Goal: Check status: Check status

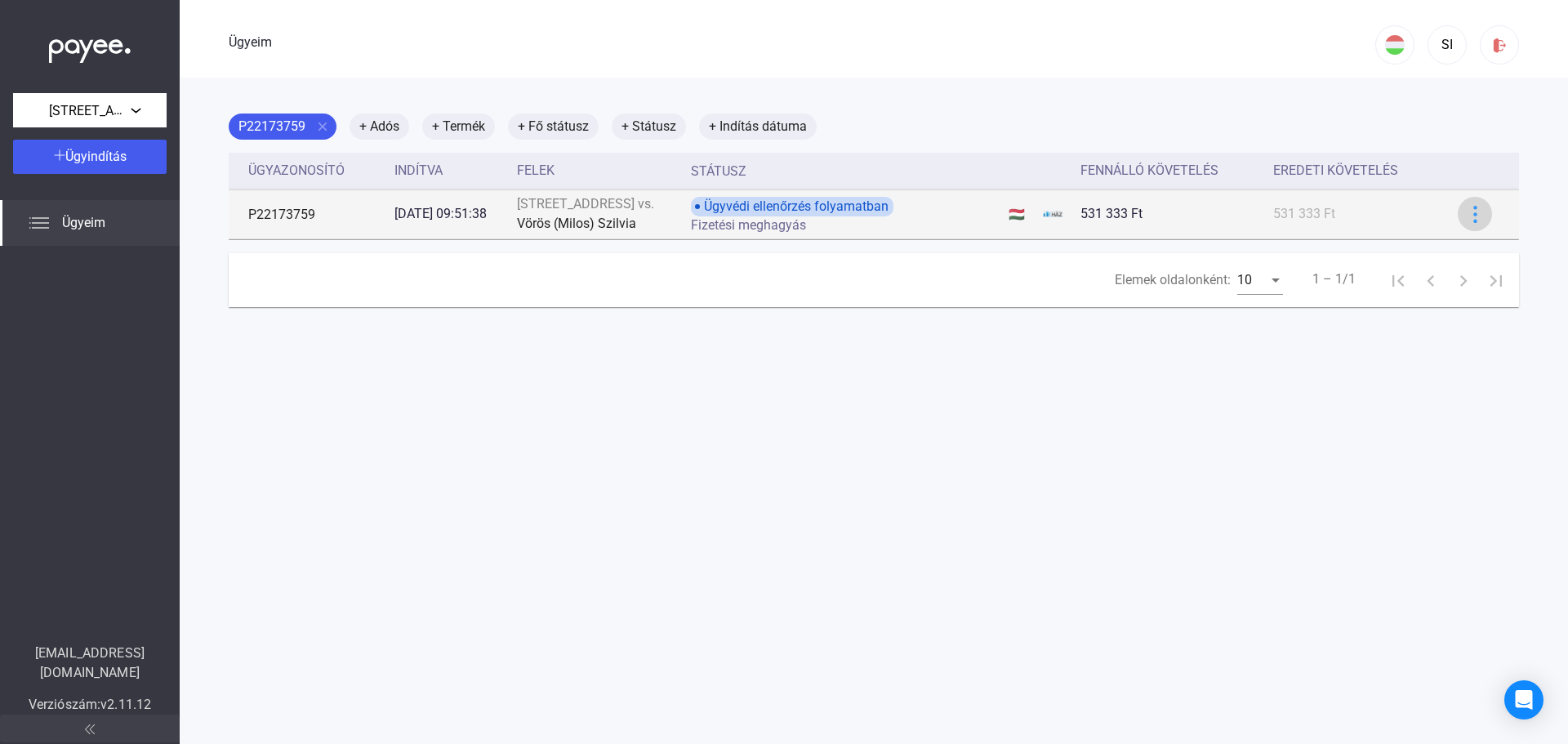
click at [1470, 206] on img at bounding box center [1474, 214] width 17 height 17
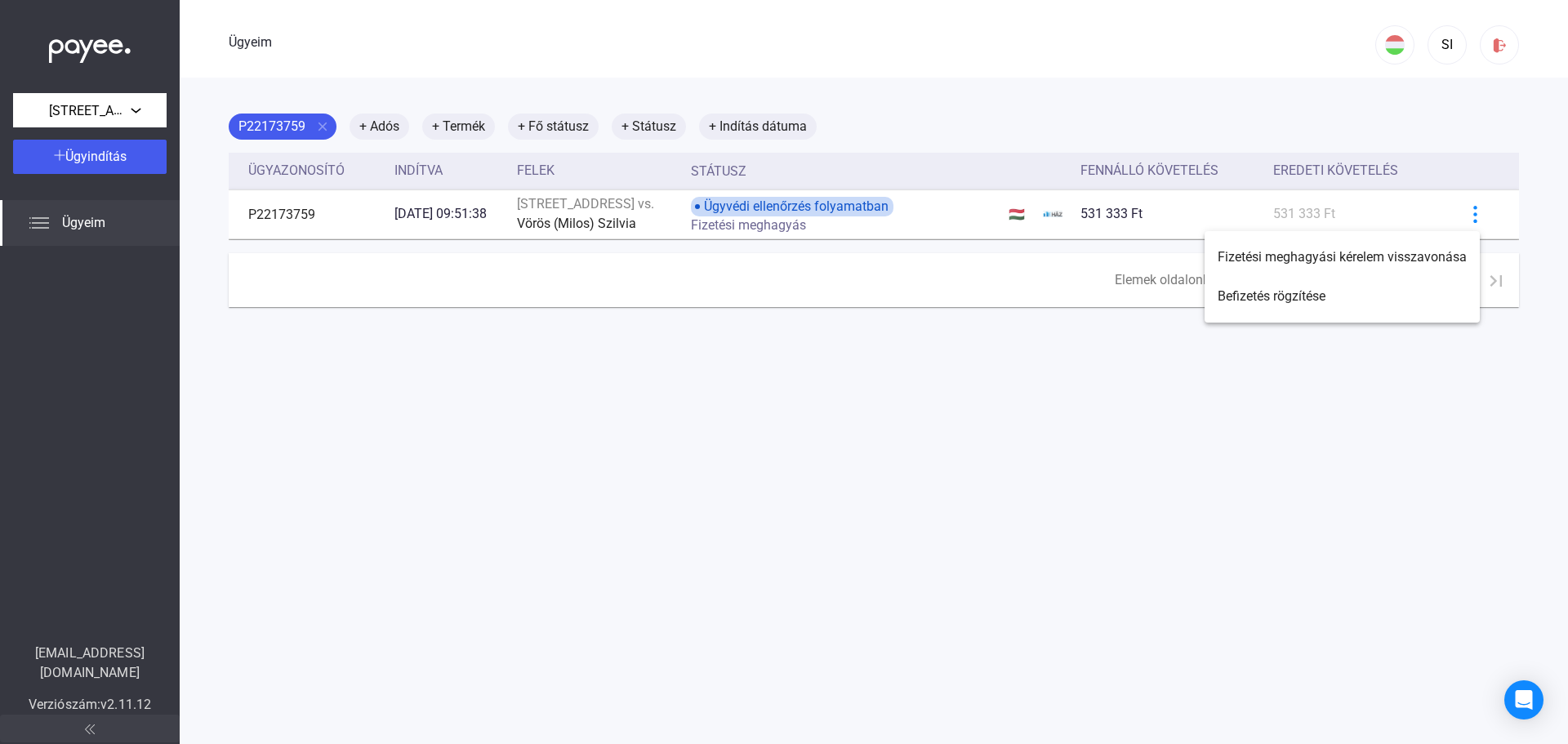
click at [1086, 579] on div at bounding box center [784, 372] width 1568 height 744
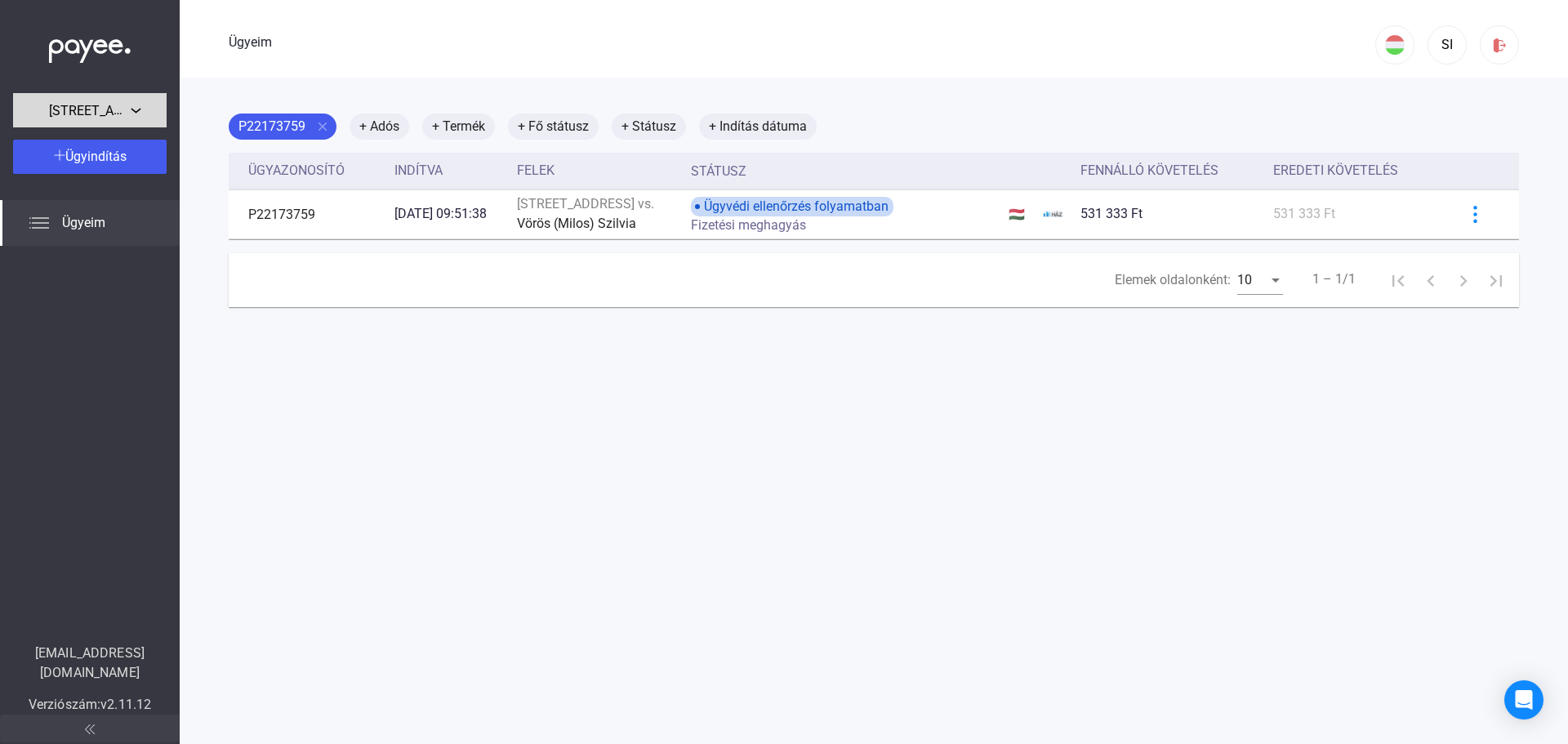
click at [106, 112] on font "[STREET_ADDRESS]." at bounding box center [109, 111] width 120 height 16
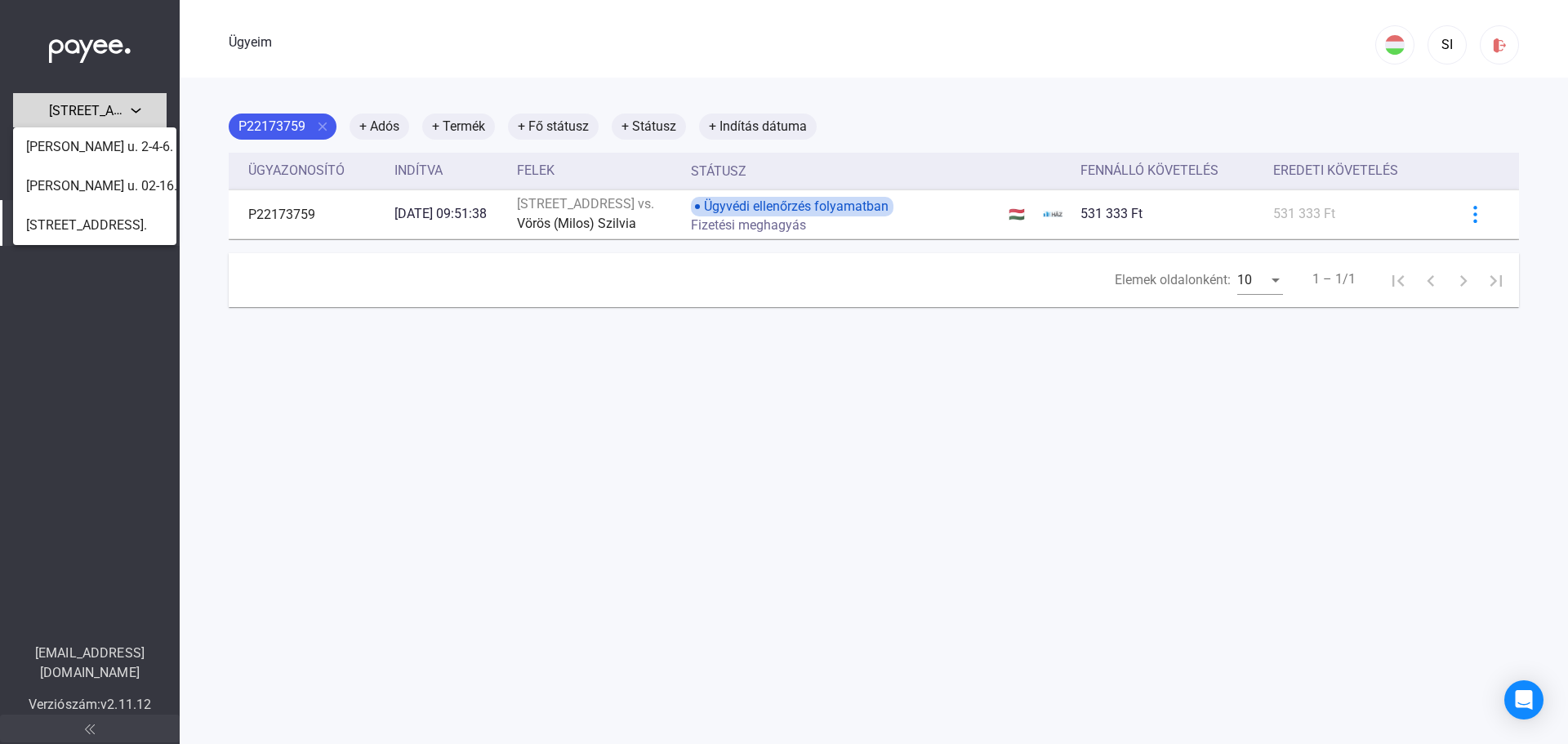
click at [106, 112] on div at bounding box center [784, 372] width 1568 height 744
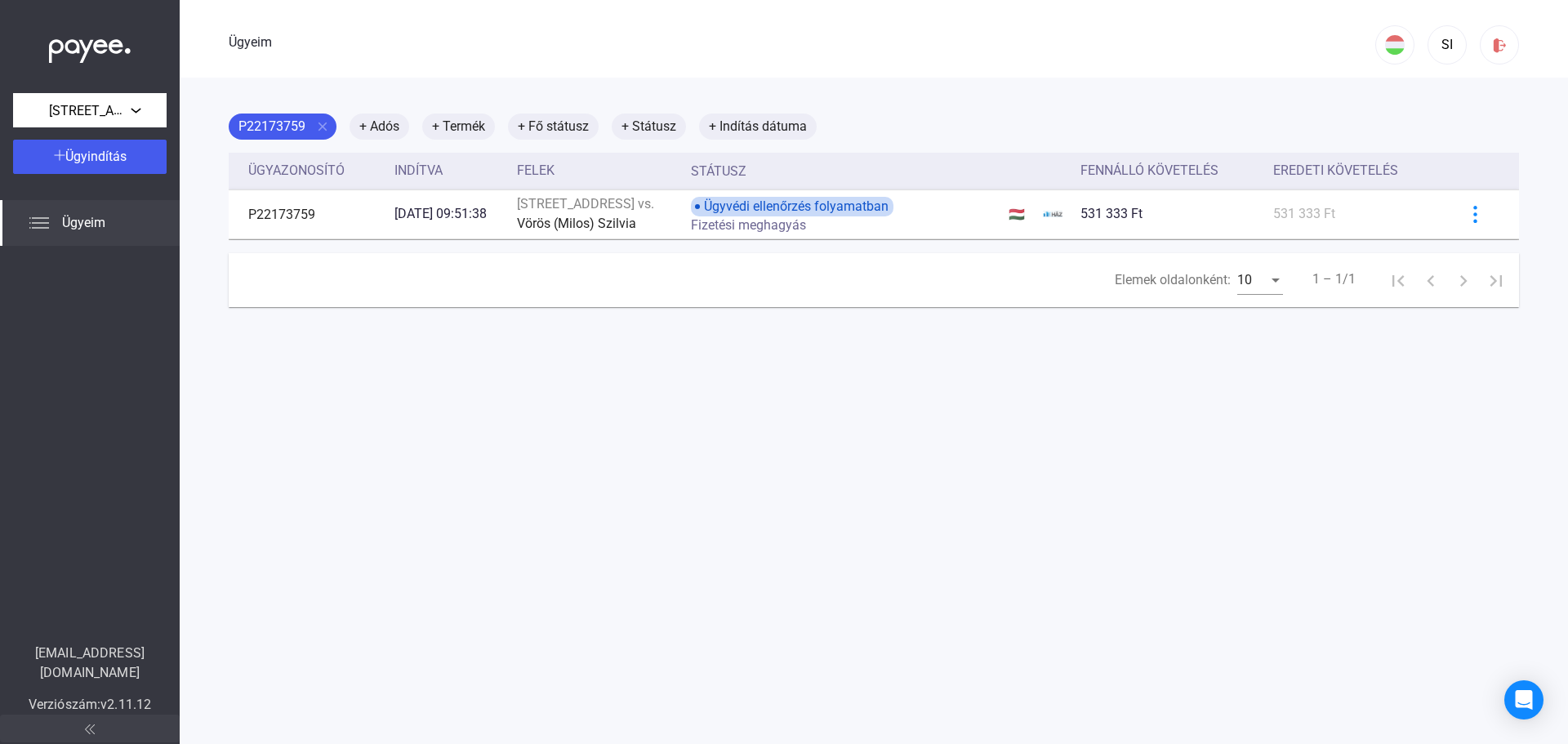
click at [100, 220] on font "Ügyeim" at bounding box center [84, 222] width 43 height 15
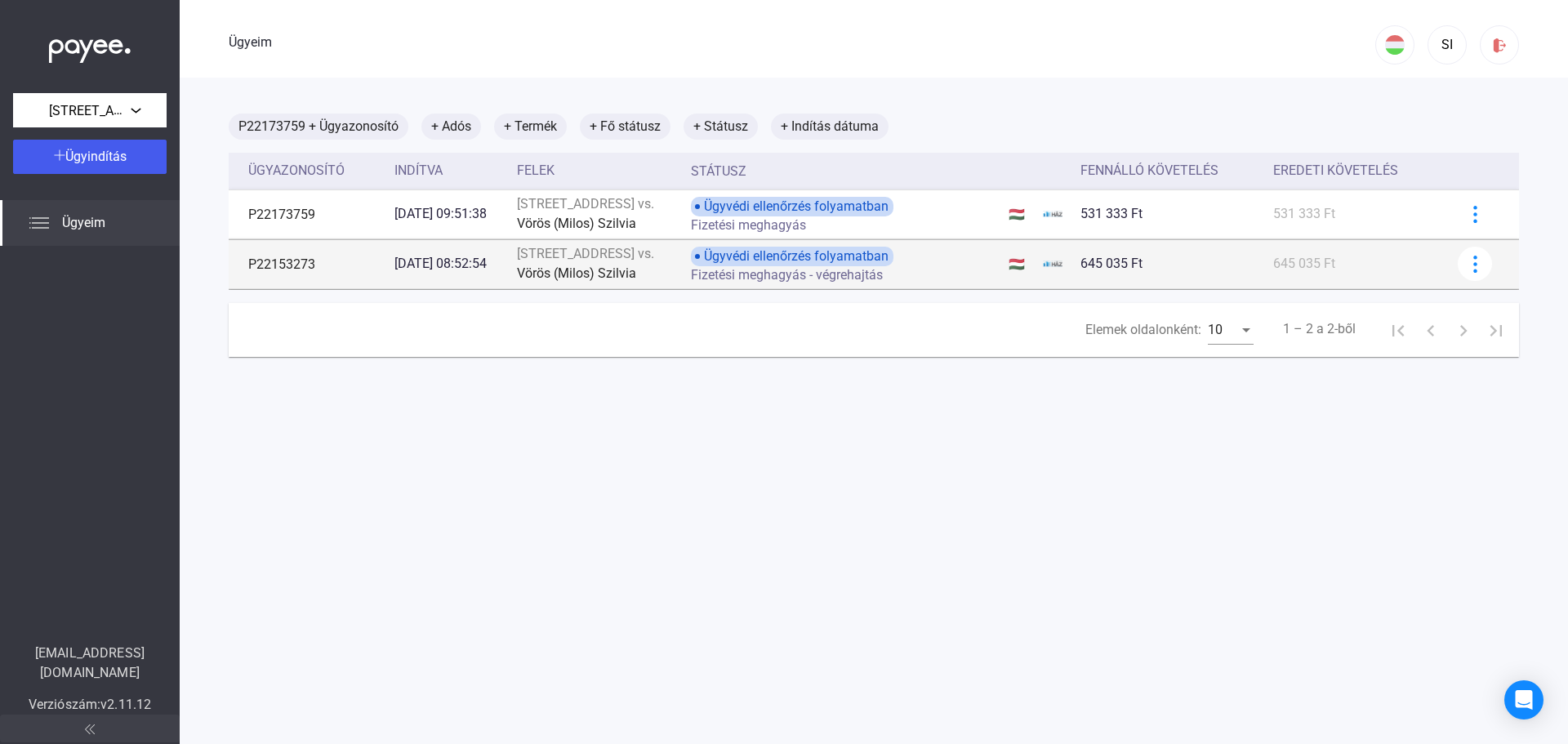
click at [1166, 270] on div "645 035 Ft" at bounding box center [1171, 264] width 180 height 20
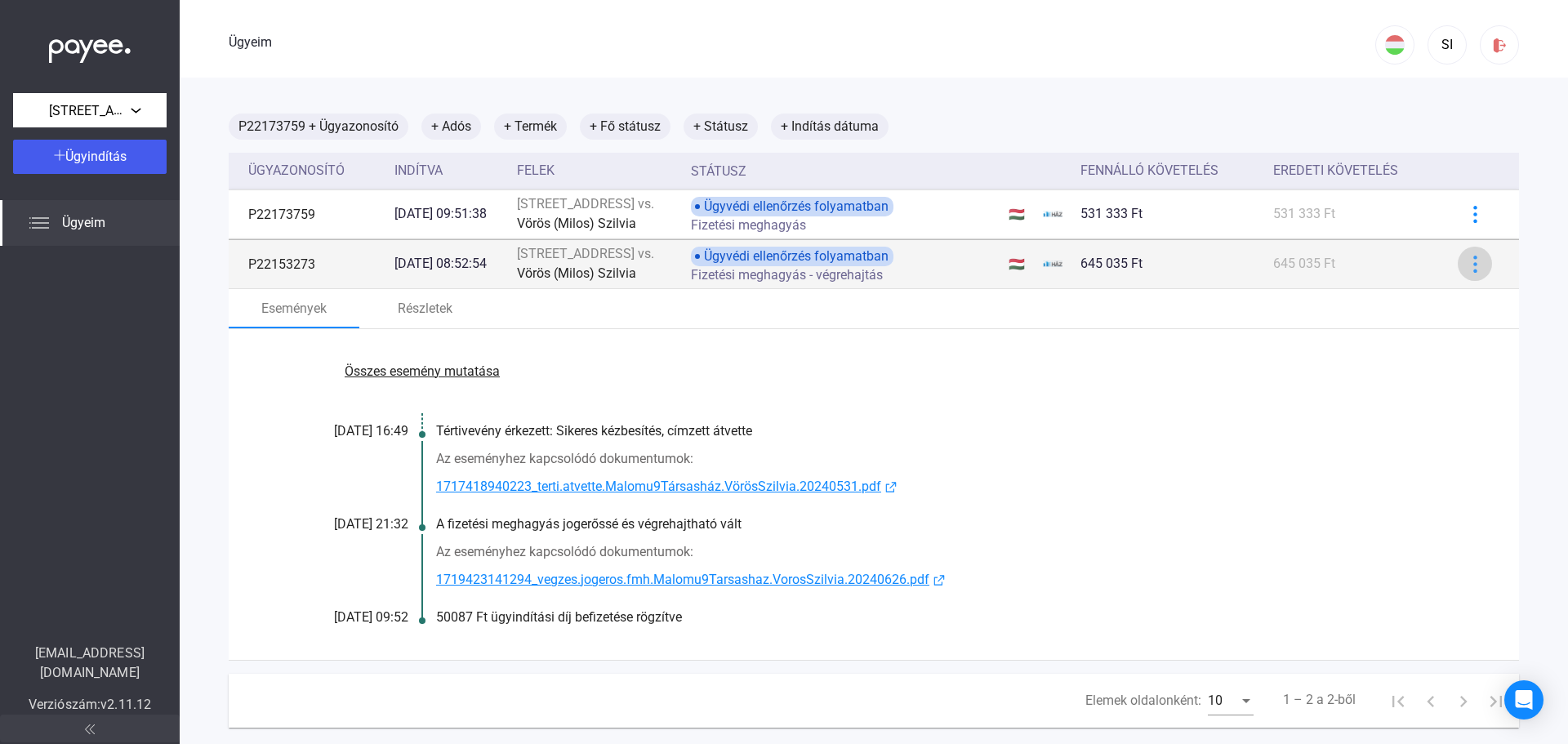
click at [1466, 264] on img at bounding box center [1474, 264] width 17 height 17
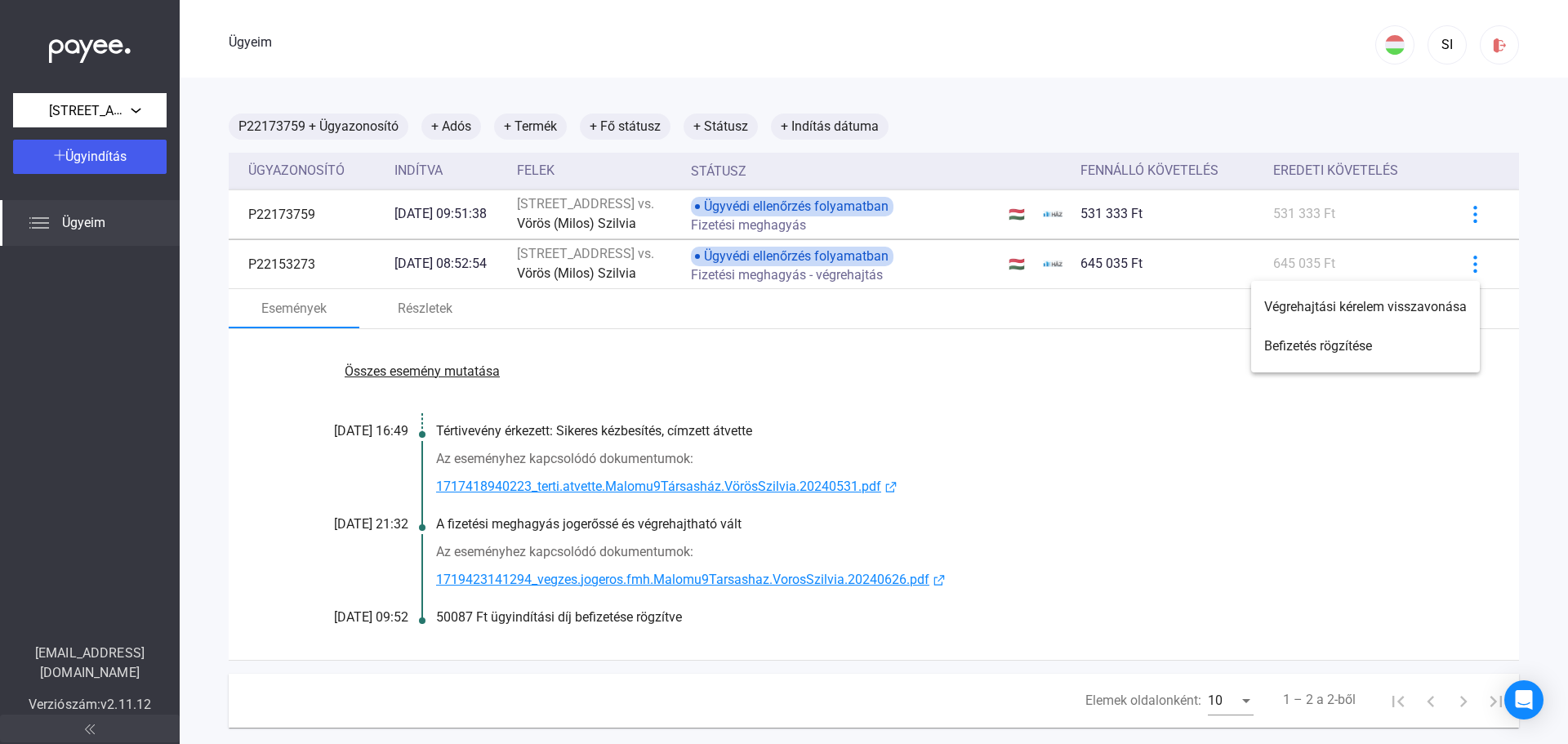
click at [1411, 514] on div at bounding box center [784, 372] width 1568 height 744
